Goal: Find specific page/section: Find specific page/section

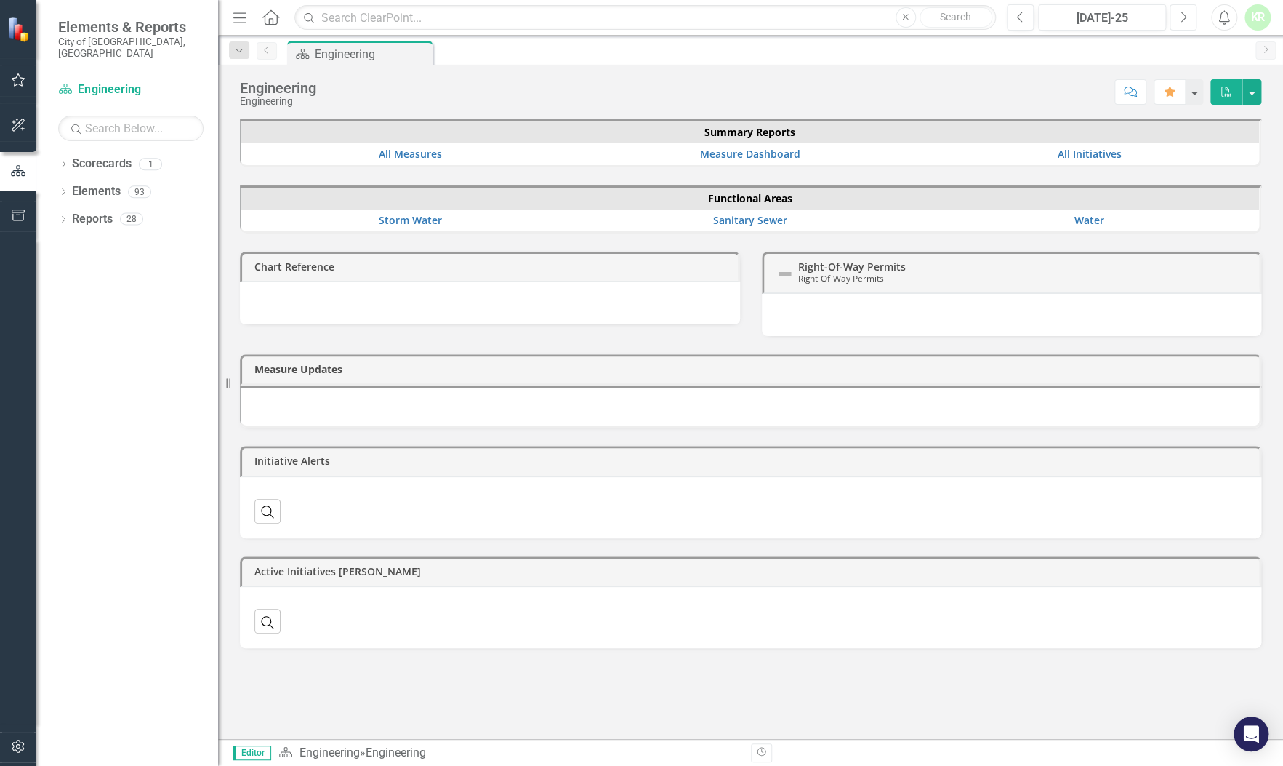
click at [1184, 15] on icon "Next" at bounding box center [1183, 17] width 8 height 13
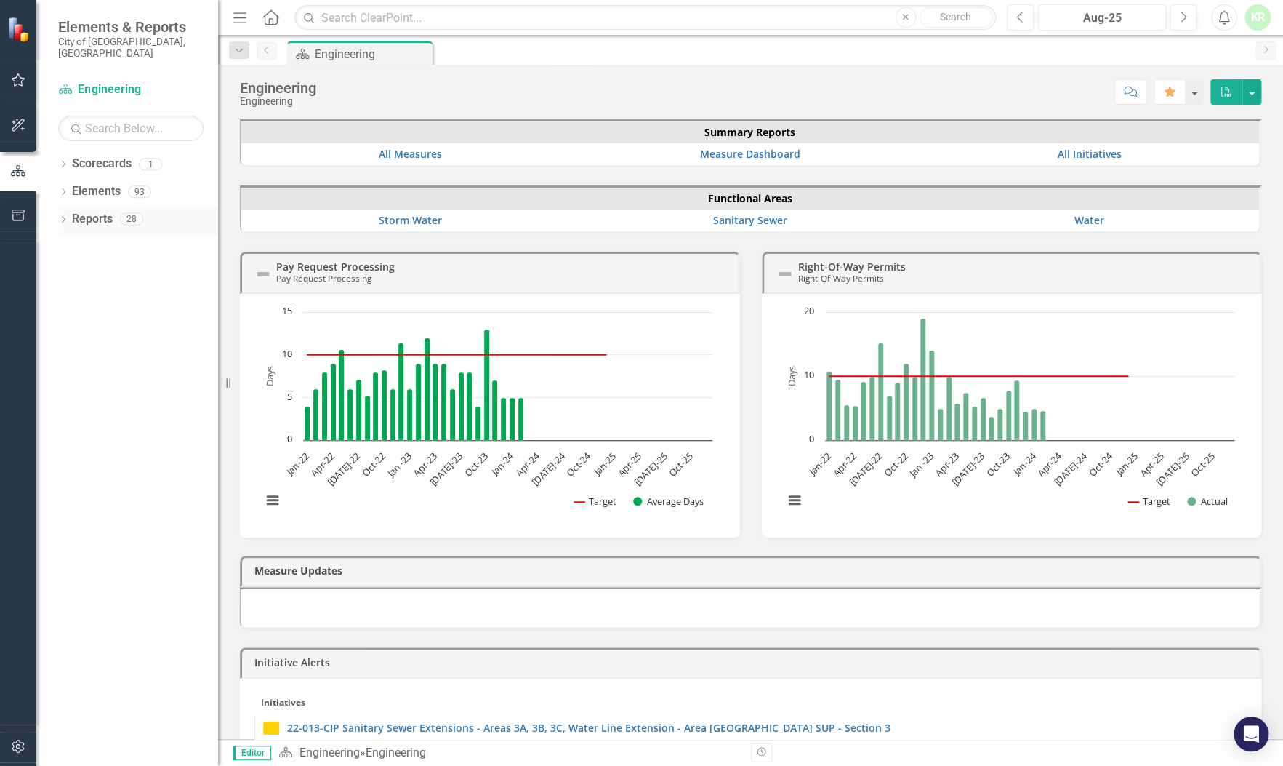
click at [65, 217] on icon "Dropdown" at bounding box center [63, 221] width 10 height 8
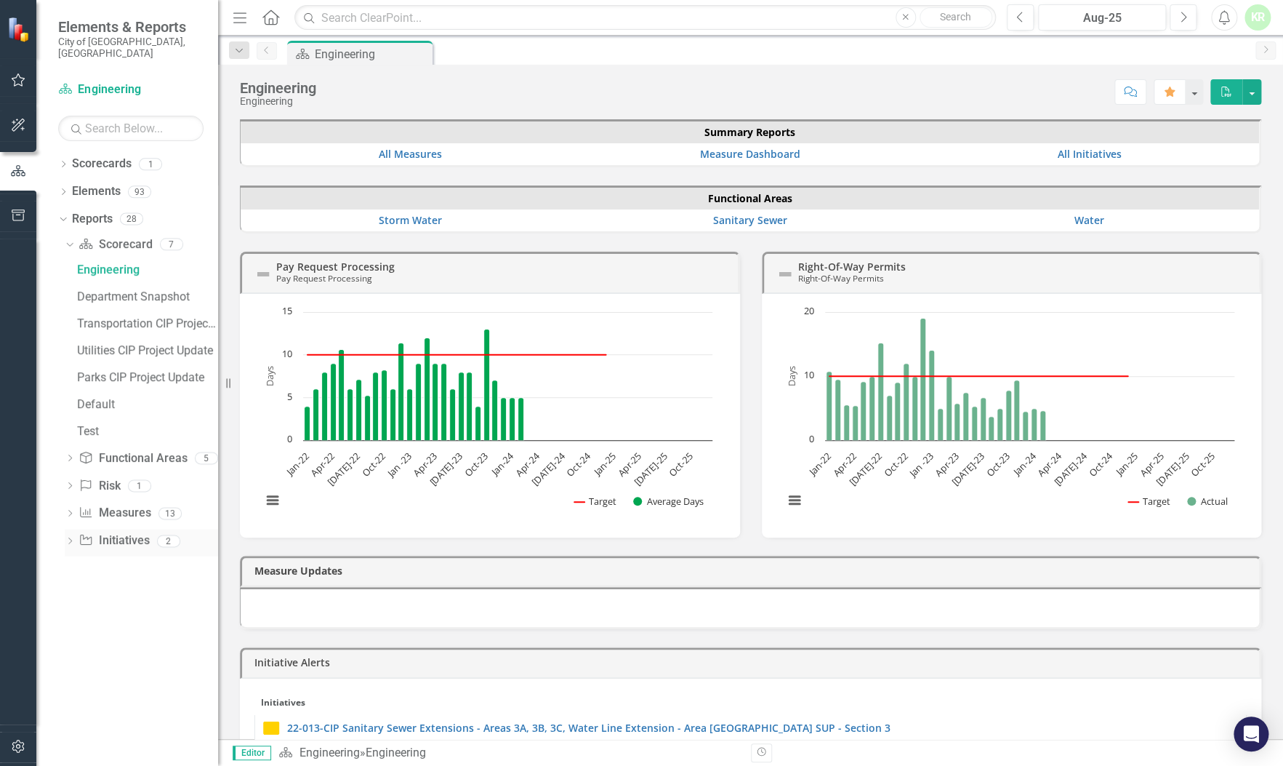
click at [163, 534] on div "2" at bounding box center [168, 540] width 23 height 12
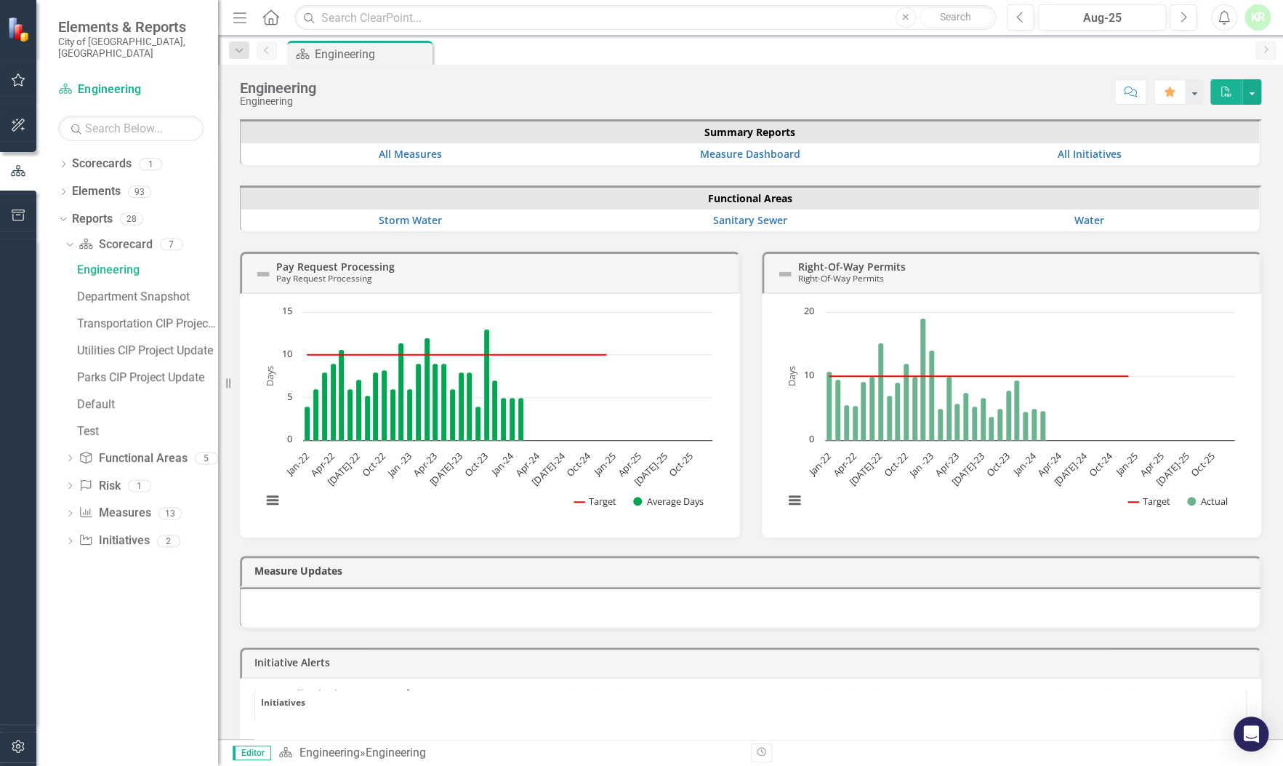
scroll to position [462, 0]
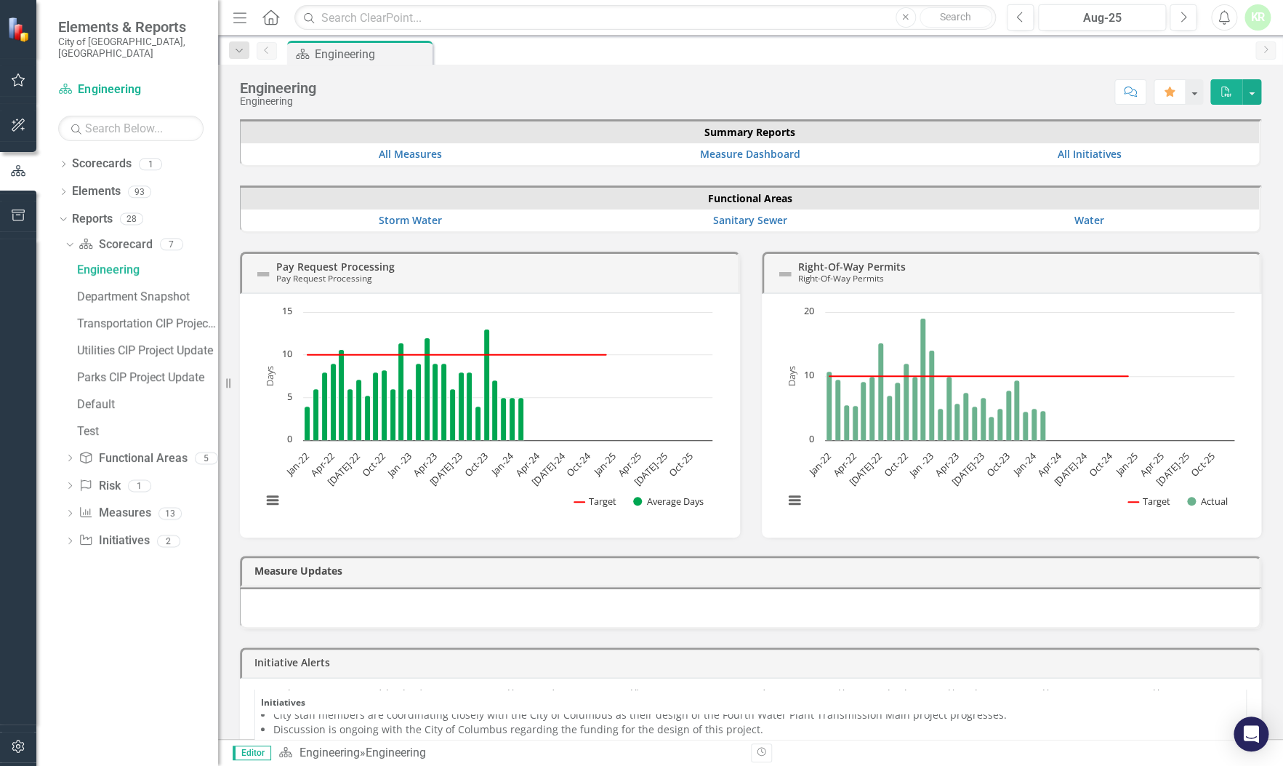
click at [116, 623] on div "Dropdown Scorecards 1 Engineering Dropdown Elements 93 Dropdown Functional Area…" at bounding box center [127, 459] width 182 height 614
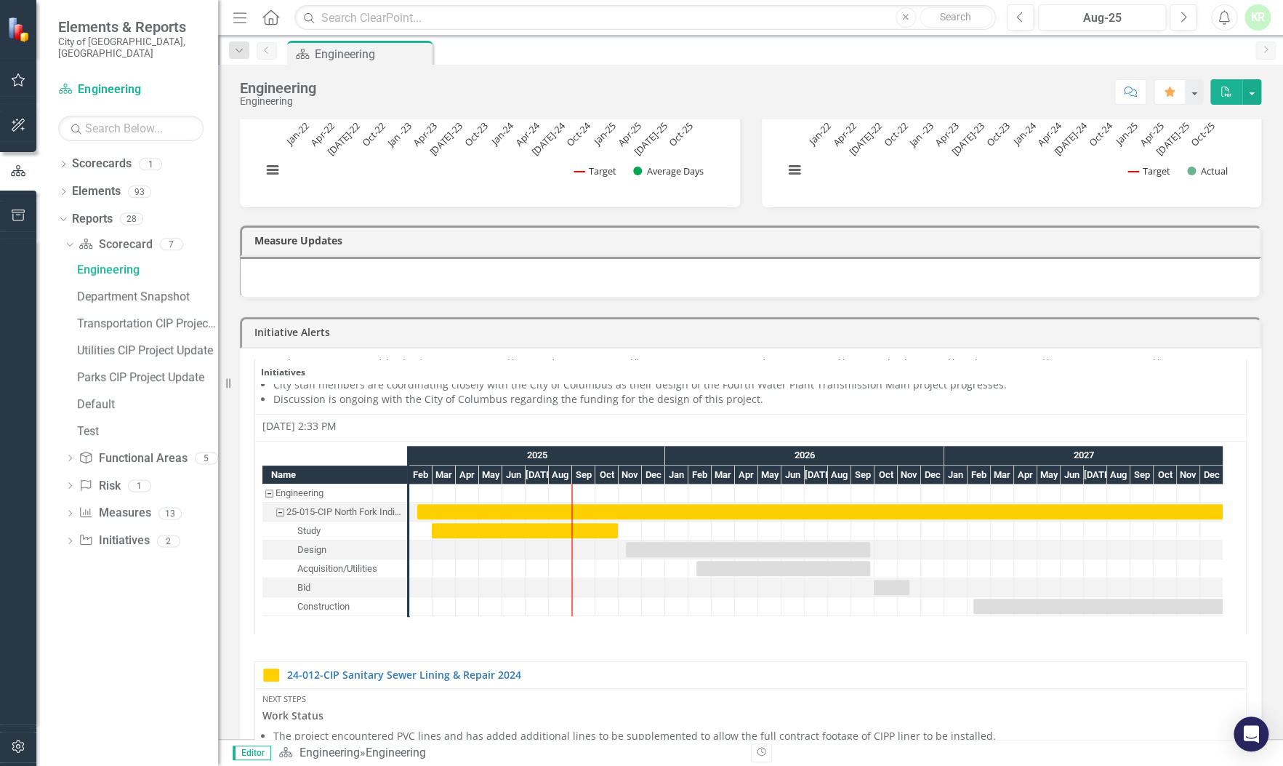
scroll to position [595, 0]
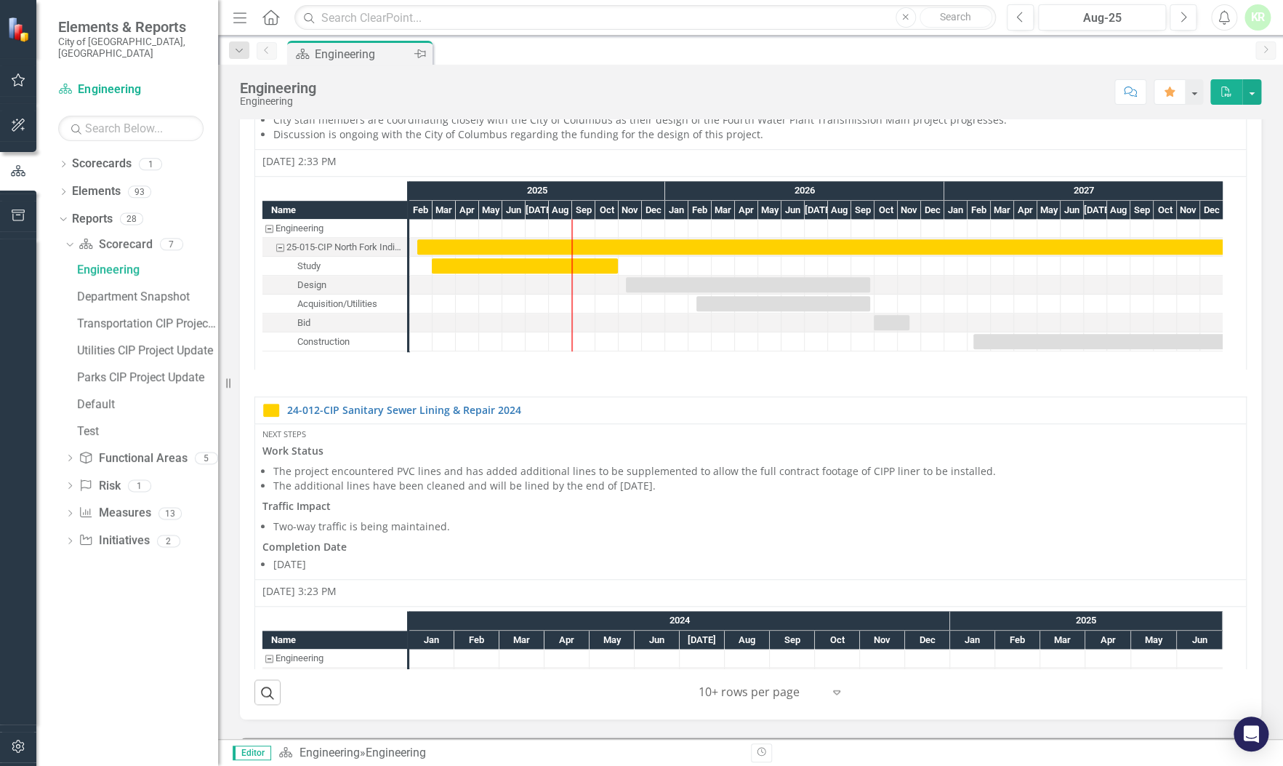
click at [348, 49] on div "Engineering" at bounding box center [363, 54] width 96 height 18
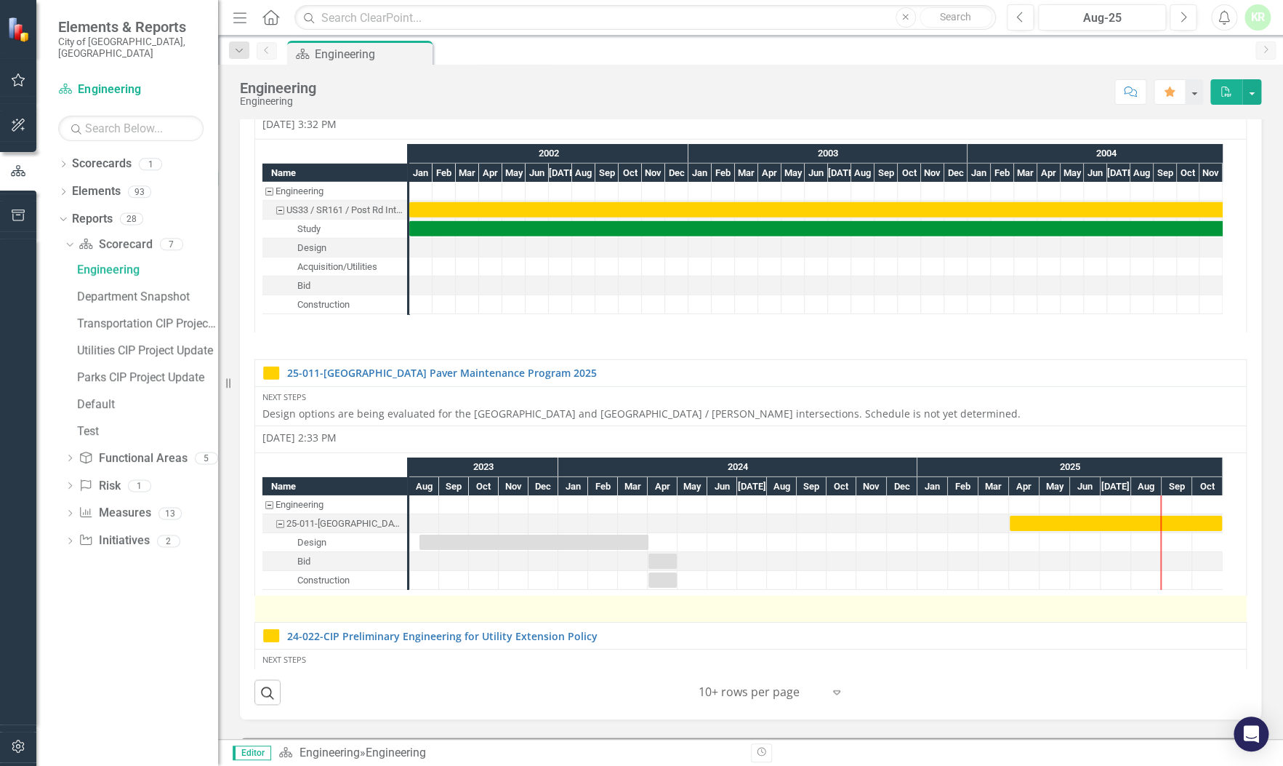
scroll to position [2422, 5]
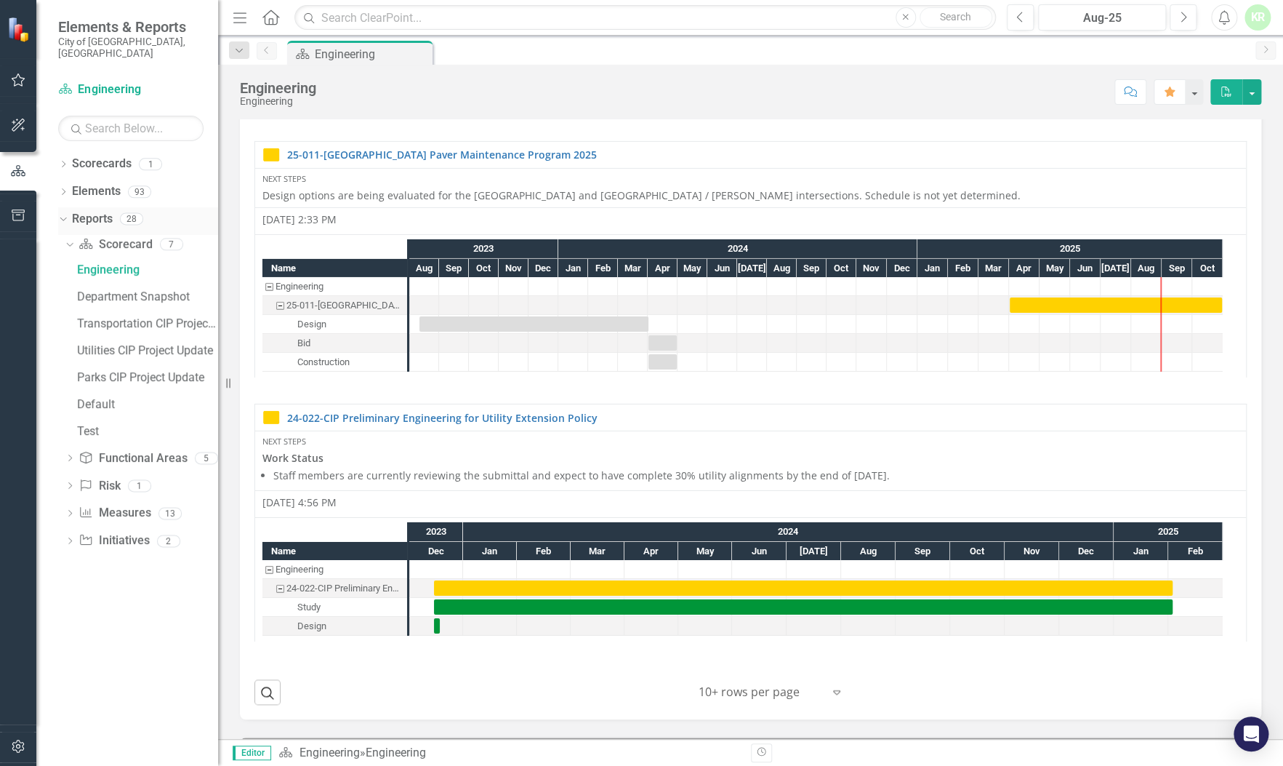
click at [63, 213] on icon "Dropdown" at bounding box center [61, 218] width 8 height 10
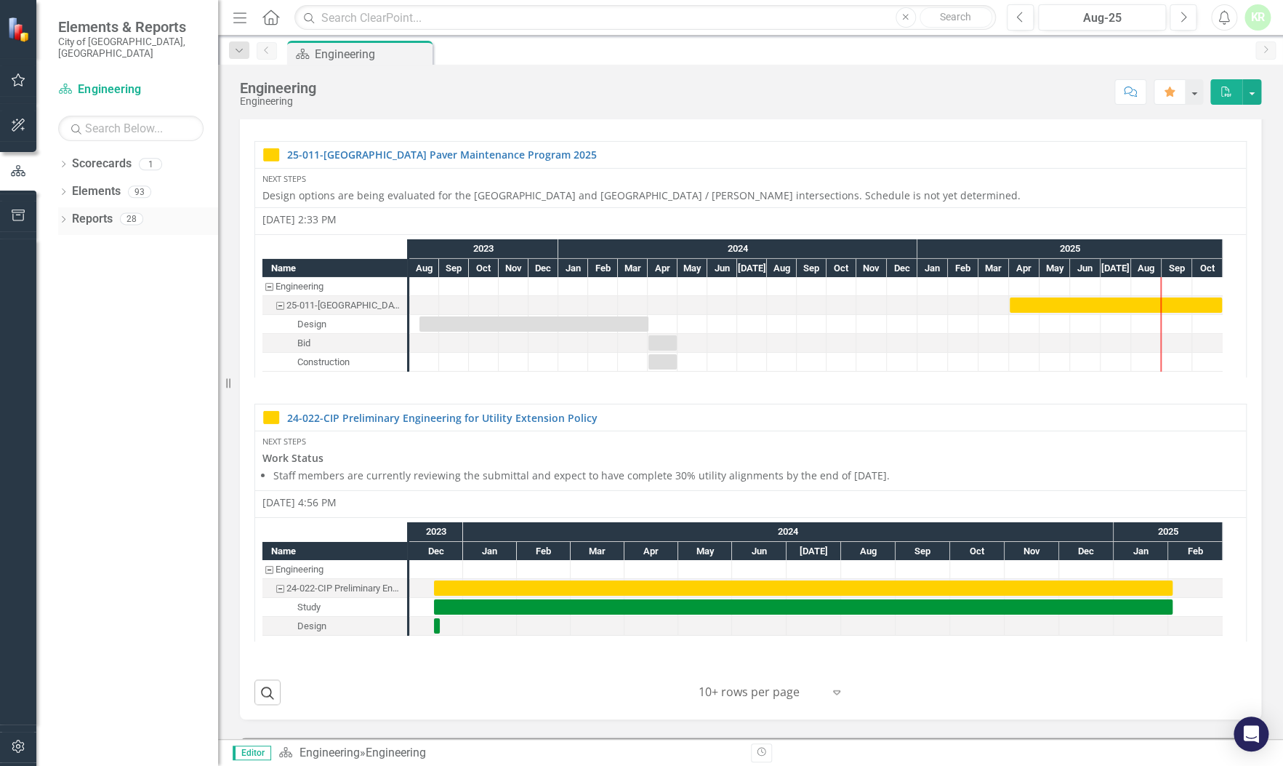
click at [129, 213] on div "28" at bounding box center [131, 219] width 23 height 12
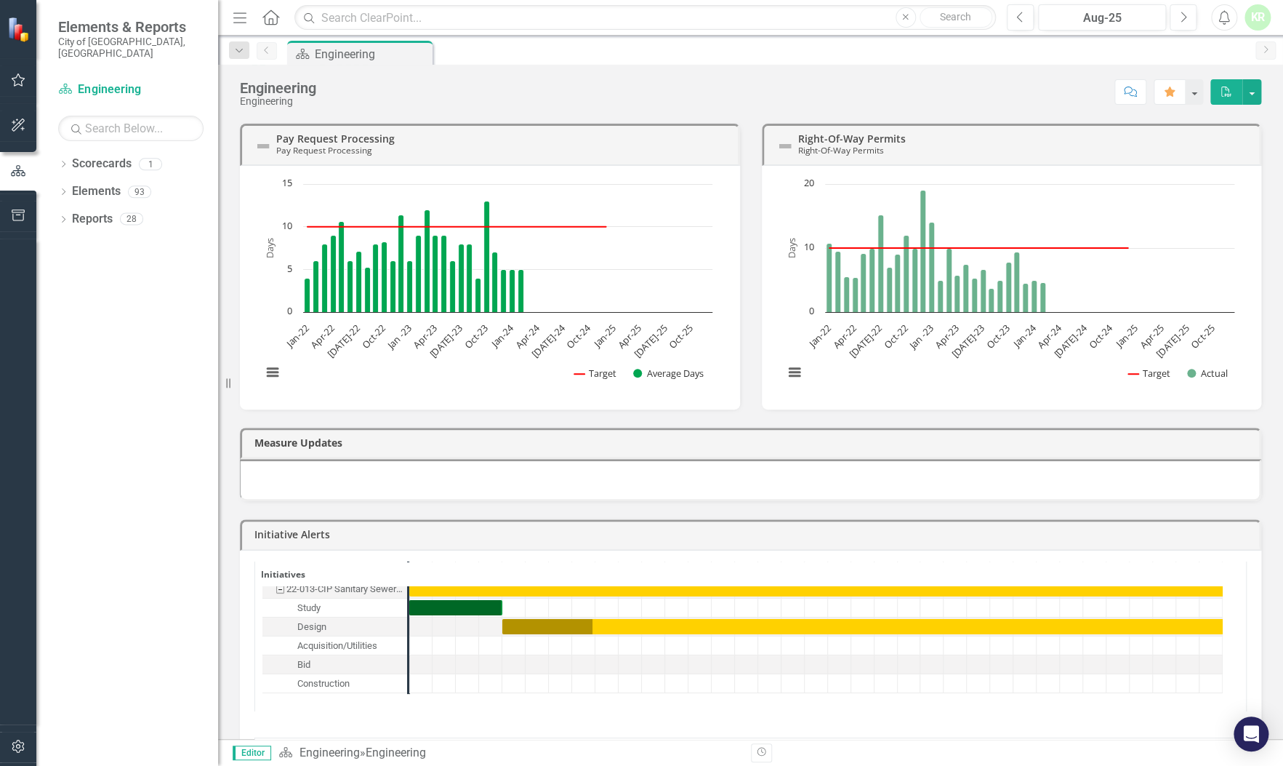
scroll to position [0, 0]
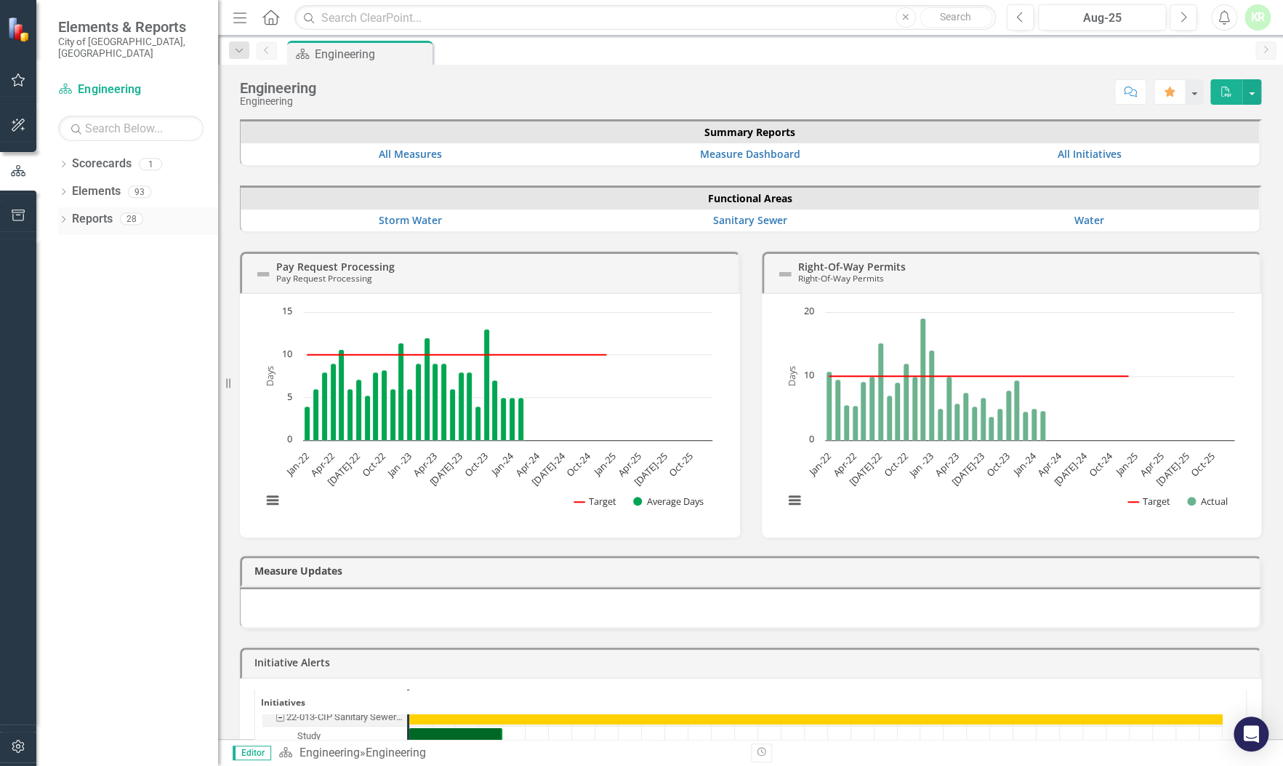
click at [65, 217] on icon "Dropdown" at bounding box center [63, 221] width 10 height 8
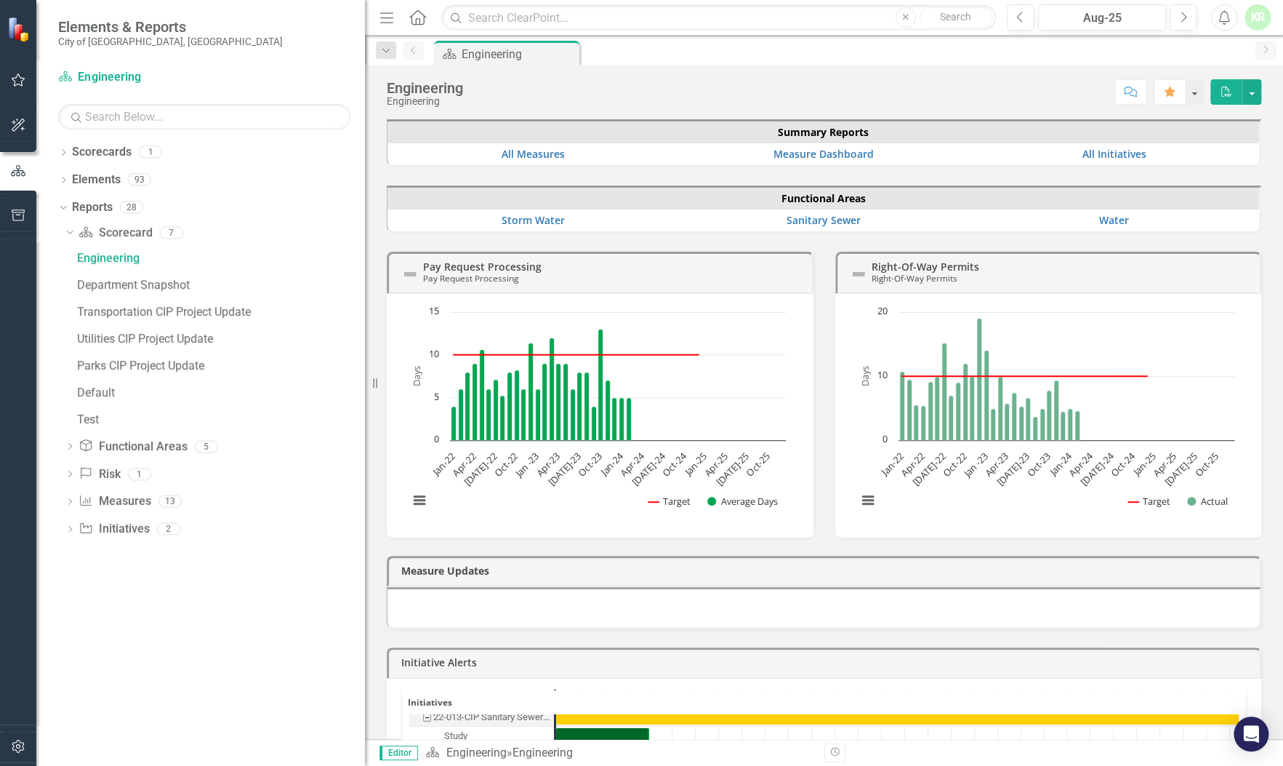
drag, startPoint x: 220, startPoint y: 302, endPoint x: 365, endPoint y: 302, distance: 145.4
click at [365, 302] on div "Resize" at bounding box center [371, 383] width 12 height 766
click at [70, 528] on icon "Dropdown" at bounding box center [70, 530] width 10 height 8
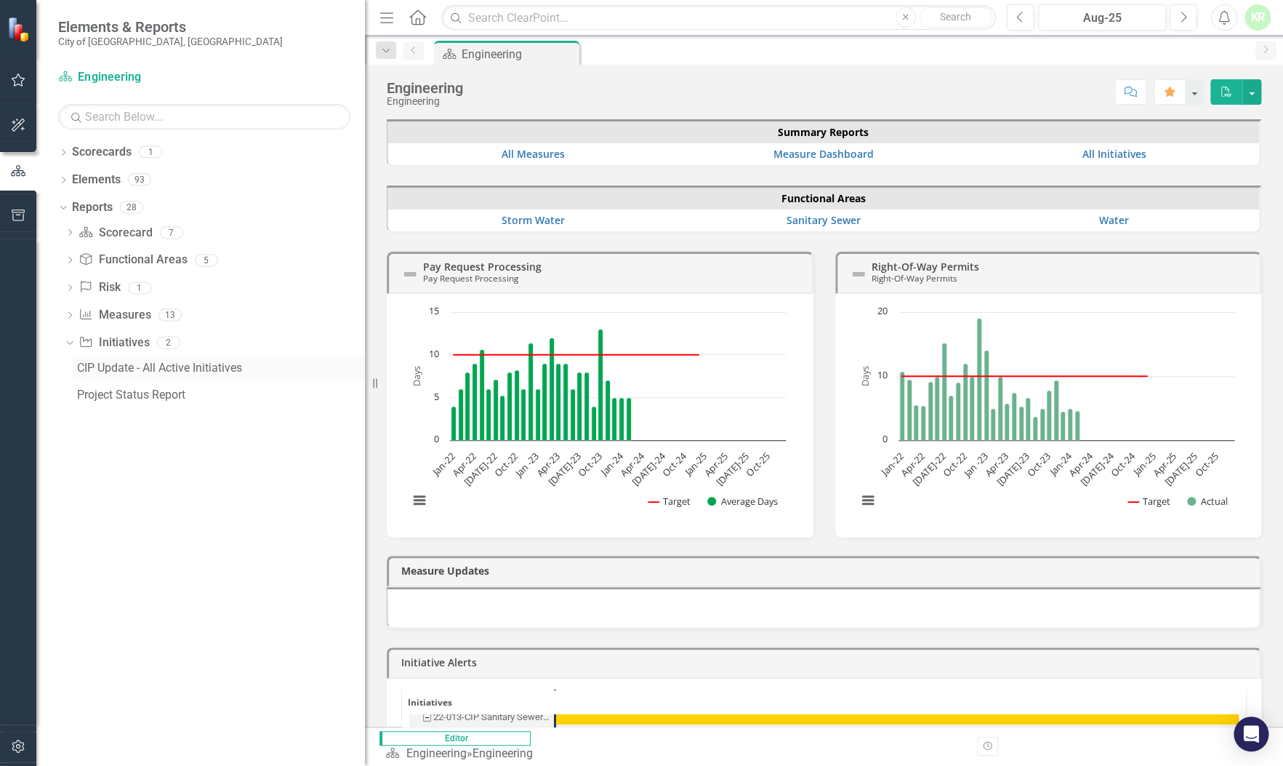
click at [110, 366] on div "CIP Update - All Active Initiatives" at bounding box center [221, 367] width 288 height 13
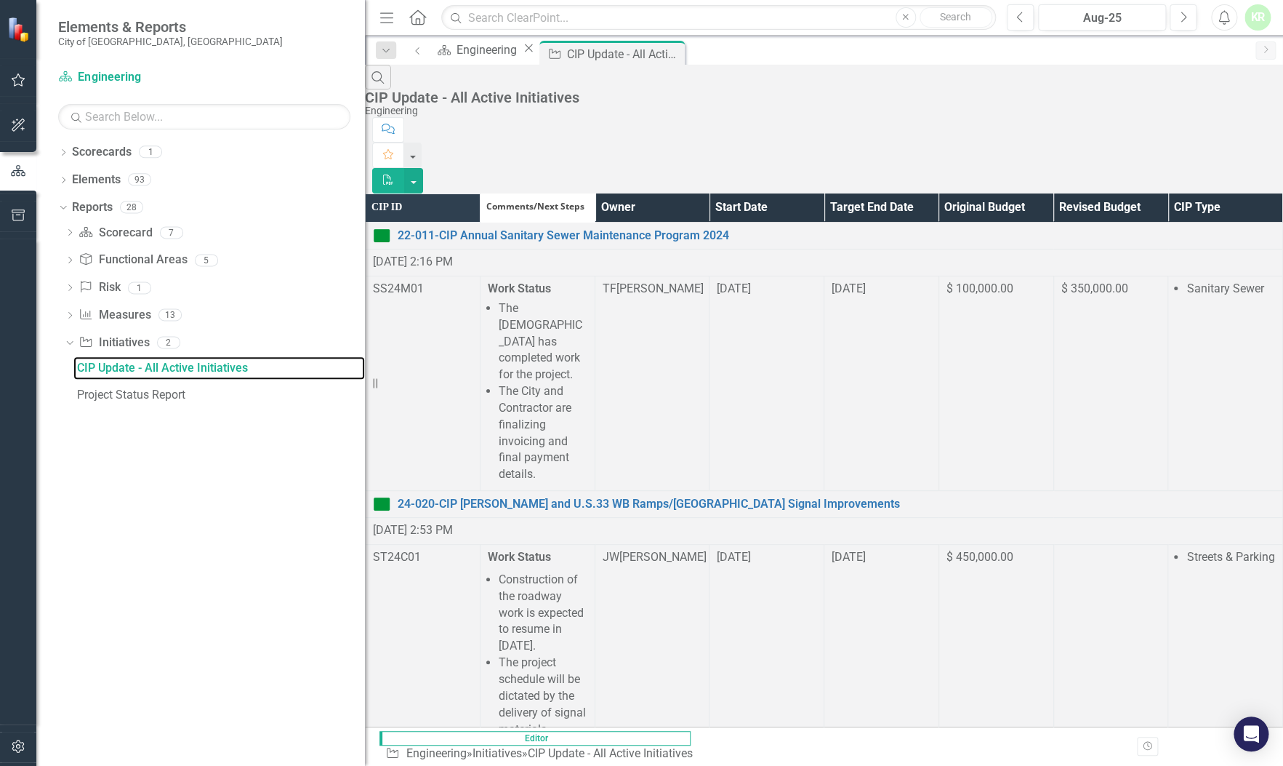
scroll to position [2036, 0]
click at [862, 85] on div "Search CIP Update - All Active Initiatives Engineering" at bounding box center [824, 91] width 918 height 52
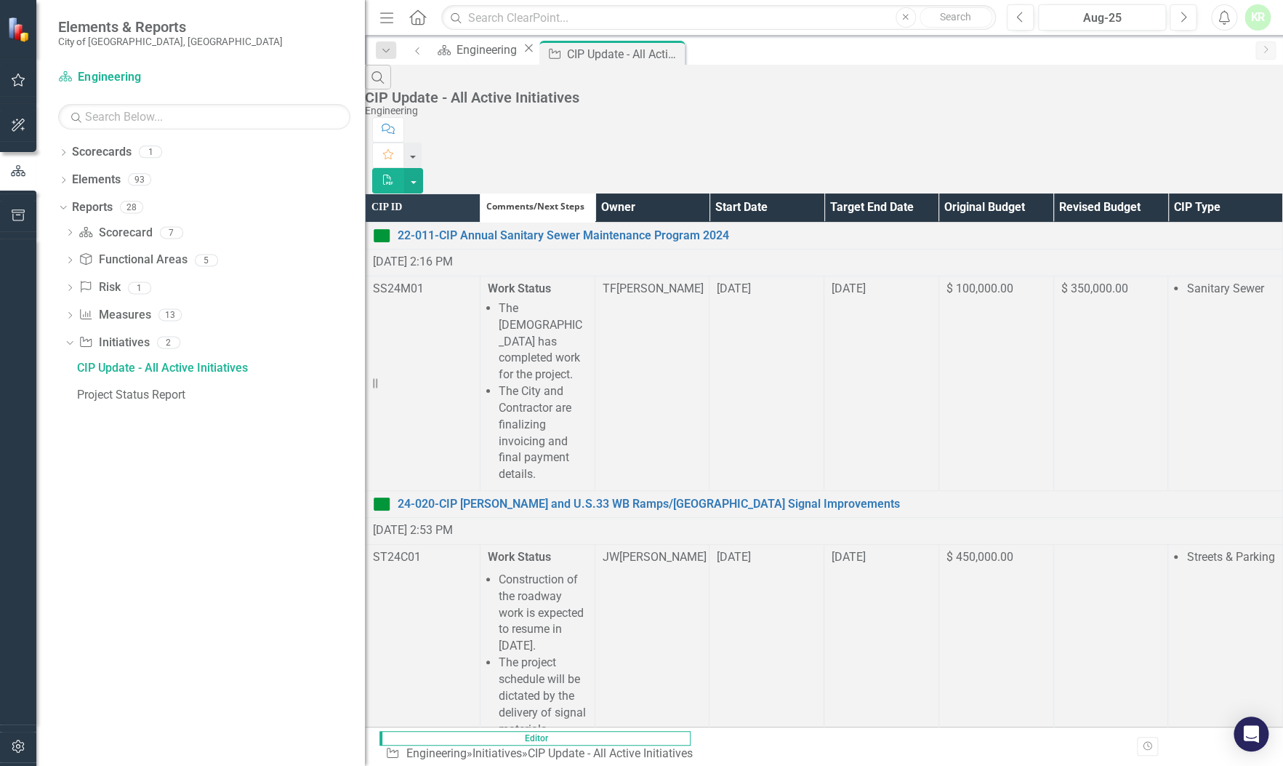
scroll to position [6979, 0]
drag, startPoint x: 531, startPoint y: 46, endPoint x: 635, endPoint y: 0, distance: 113.6
click at [521, 46] on div "Engineering" at bounding box center [489, 50] width 65 height 18
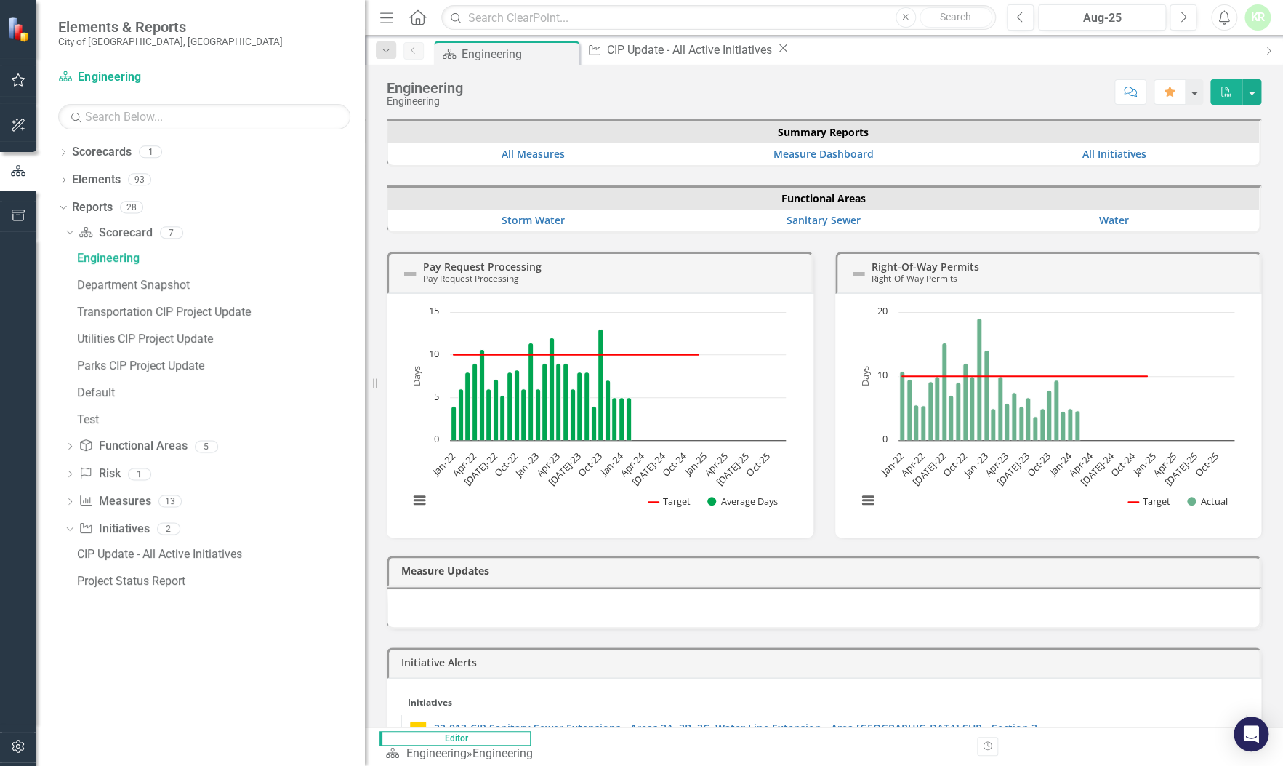
click at [51, 261] on div "Dropdown Scorecards 1 Engineering Dropdown Elements 93 Dropdown Functional Area…" at bounding box center [200, 452] width 329 height 625
click at [89, 257] on div "Engineering" at bounding box center [221, 258] width 288 height 13
click at [94, 256] on div "Engineering" at bounding box center [221, 258] width 288 height 13
click at [68, 527] on icon "Dropdown" at bounding box center [68, 528] width 8 height 10
click at [71, 528] on icon at bounding box center [70, 529] width 4 height 7
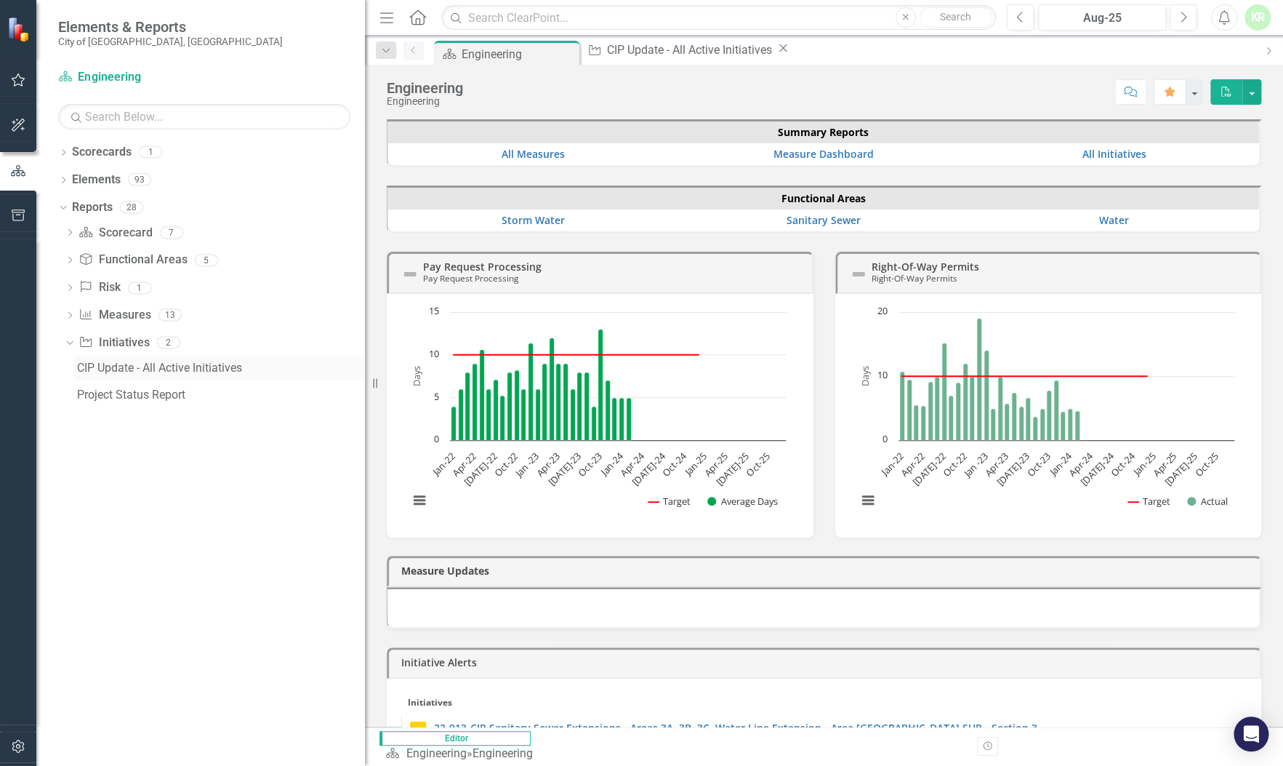
click at [107, 370] on div "CIP Update - All Active Initiatives" at bounding box center [221, 367] width 288 height 13
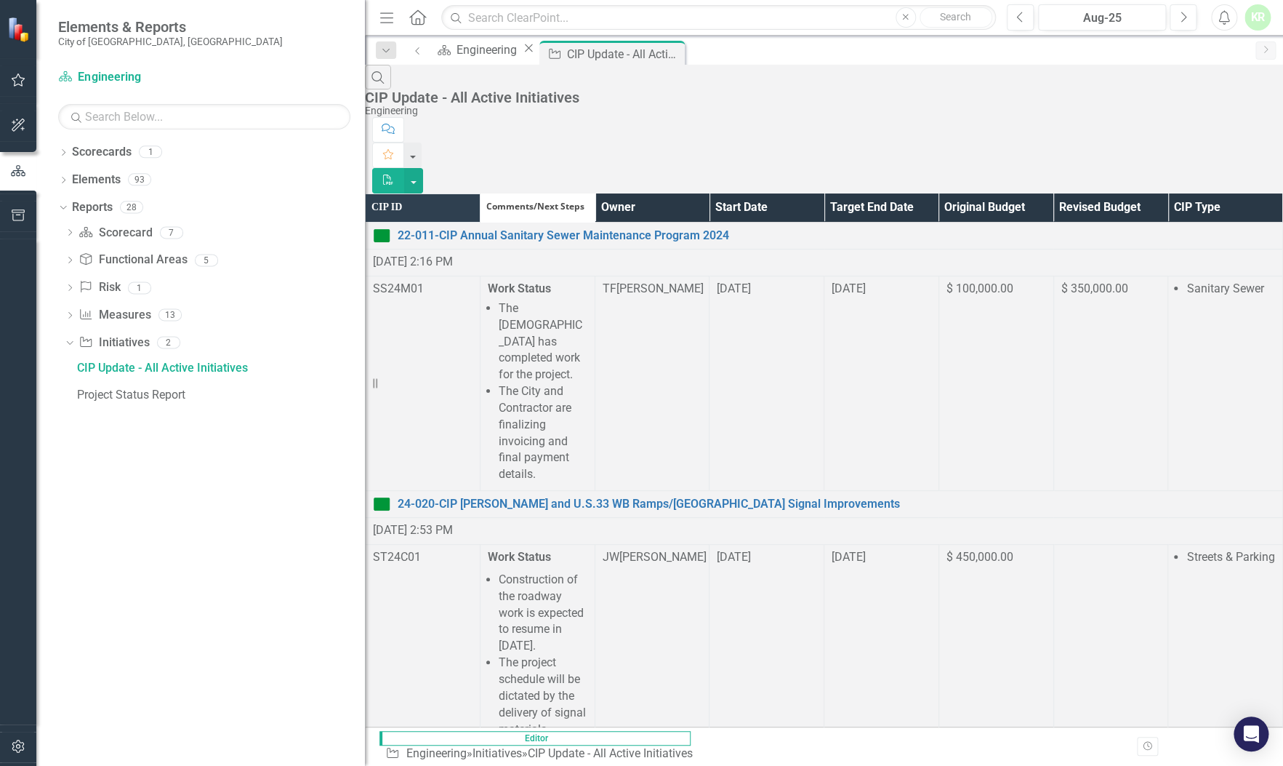
scroll to position [925, 0]
